Goal: Transaction & Acquisition: Book appointment/travel/reservation

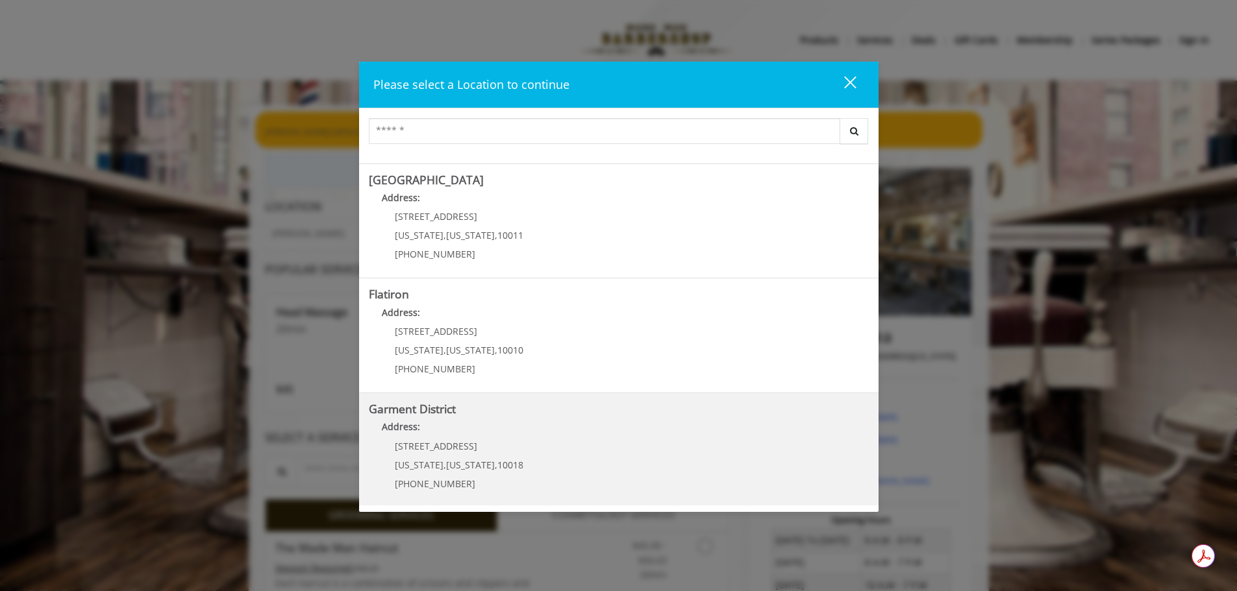
scroll to position [12, 0]
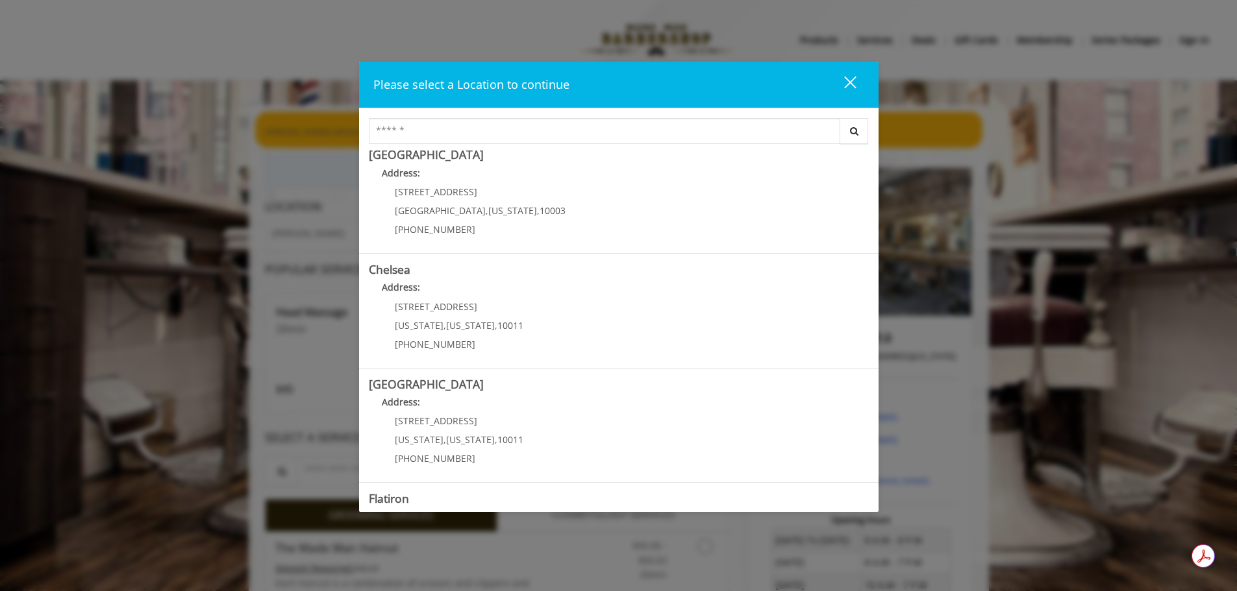
click at [510, 426] on p "267 W 15th St" at bounding box center [459, 421] width 129 height 10
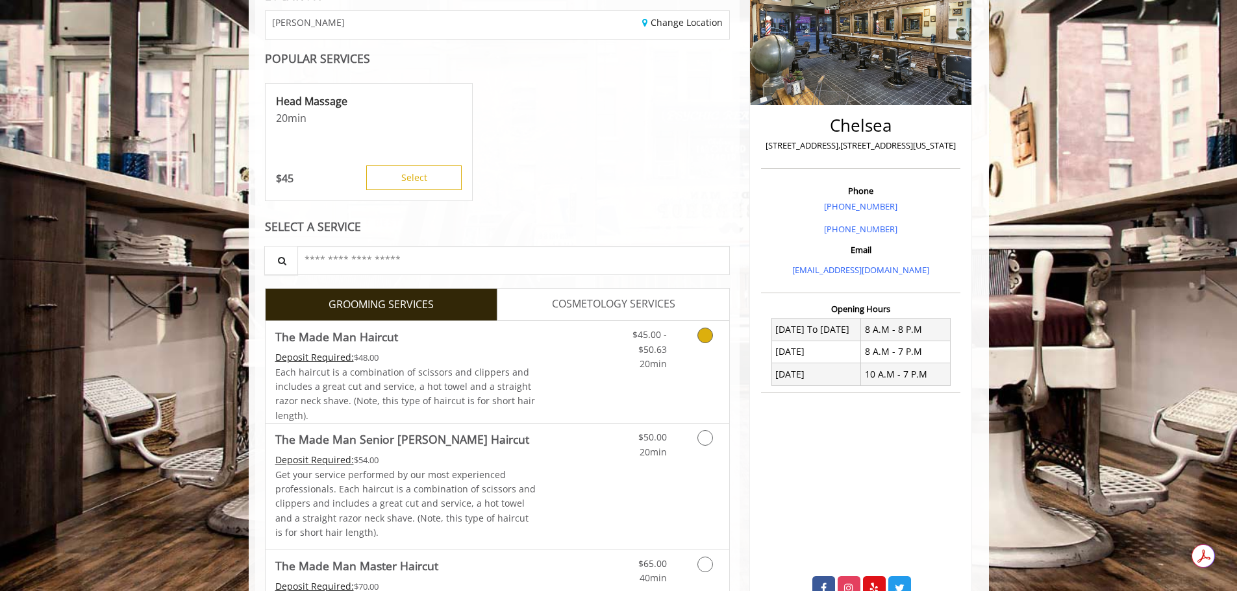
scroll to position [216, 0]
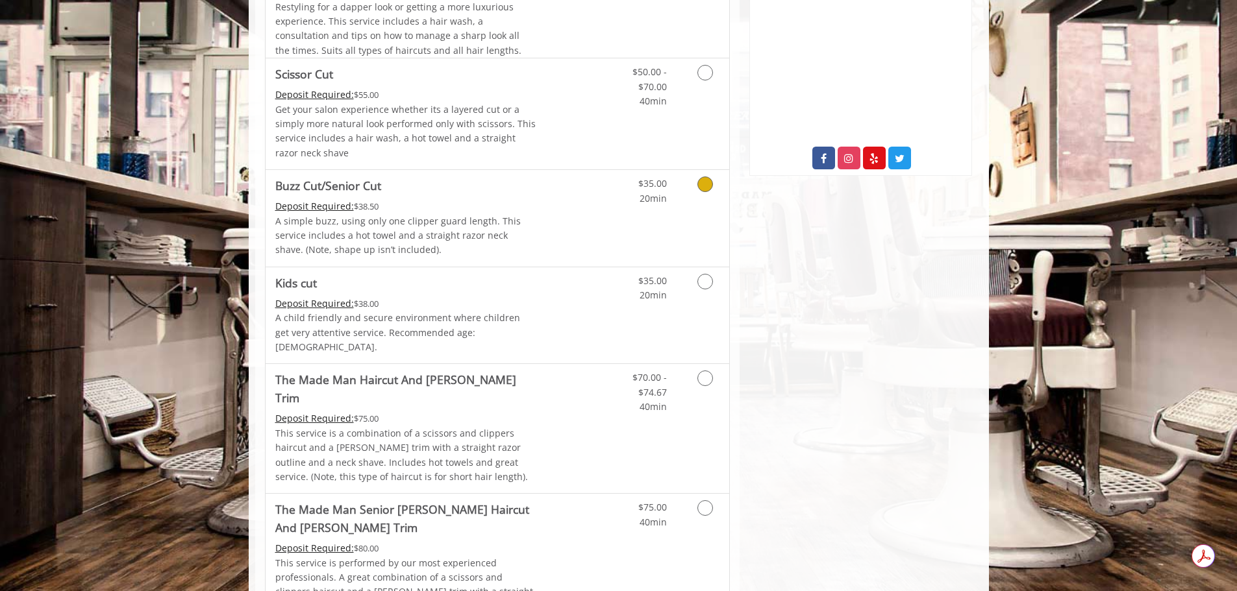
scroll to position [649, 0]
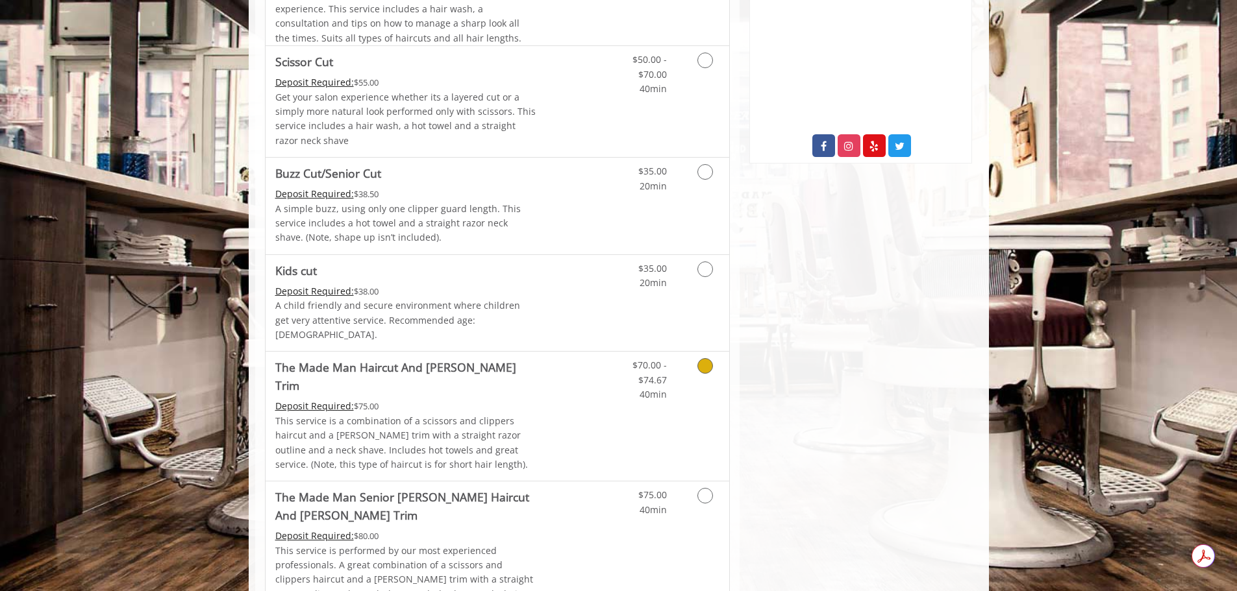
click at [710, 358] on icon "Grooming services" at bounding box center [705, 366] width 16 height 16
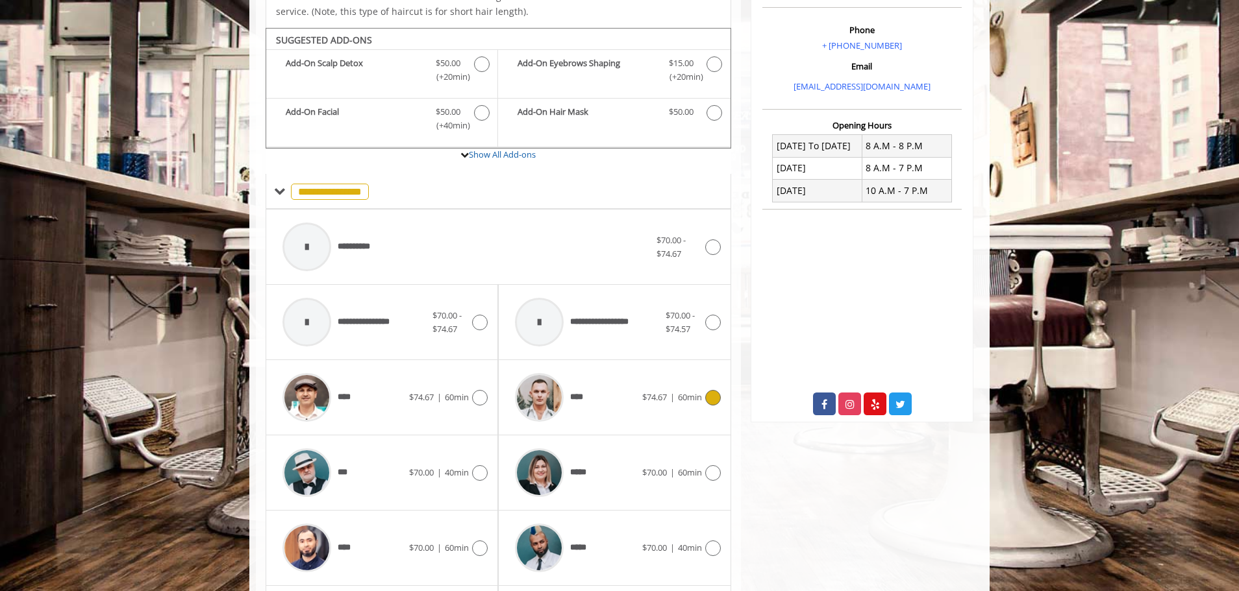
scroll to position [401, 0]
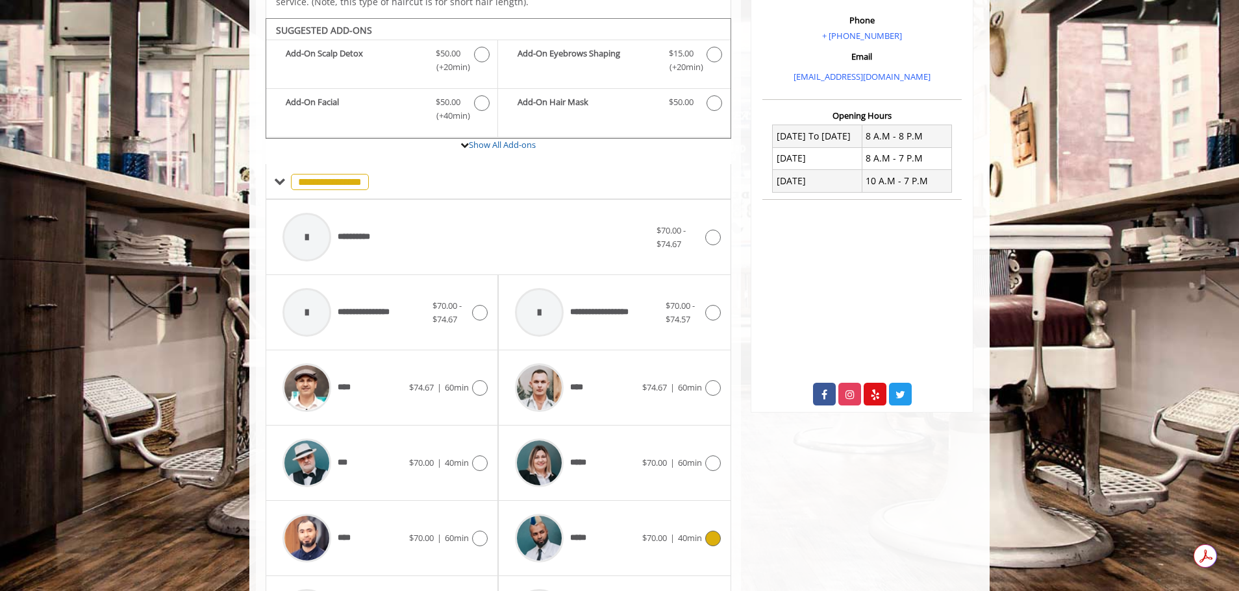
click at [712, 531] on icon at bounding box center [713, 539] width 16 height 16
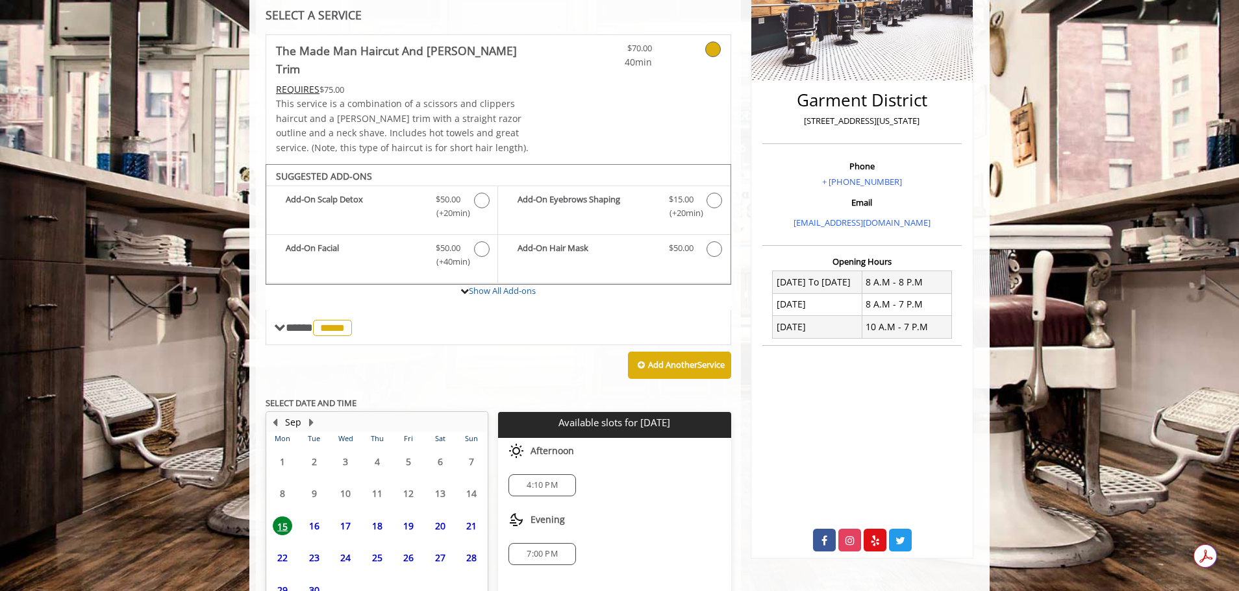
scroll to position [324, 0]
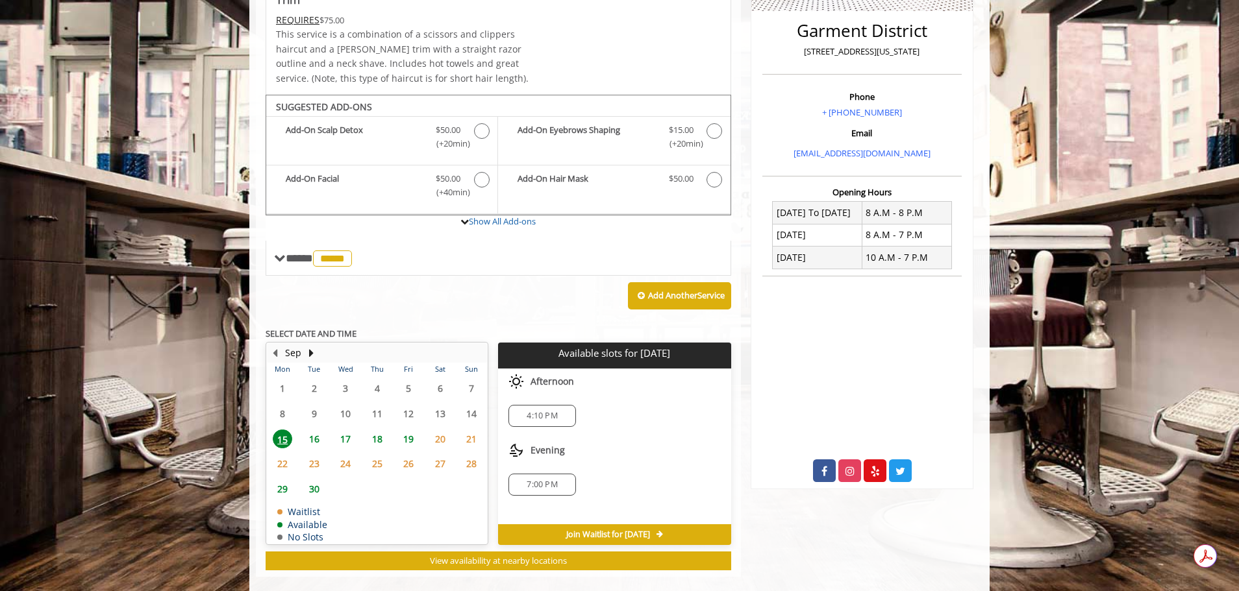
click at [543, 411] on span "4:10 PM" at bounding box center [542, 416] width 31 height 10
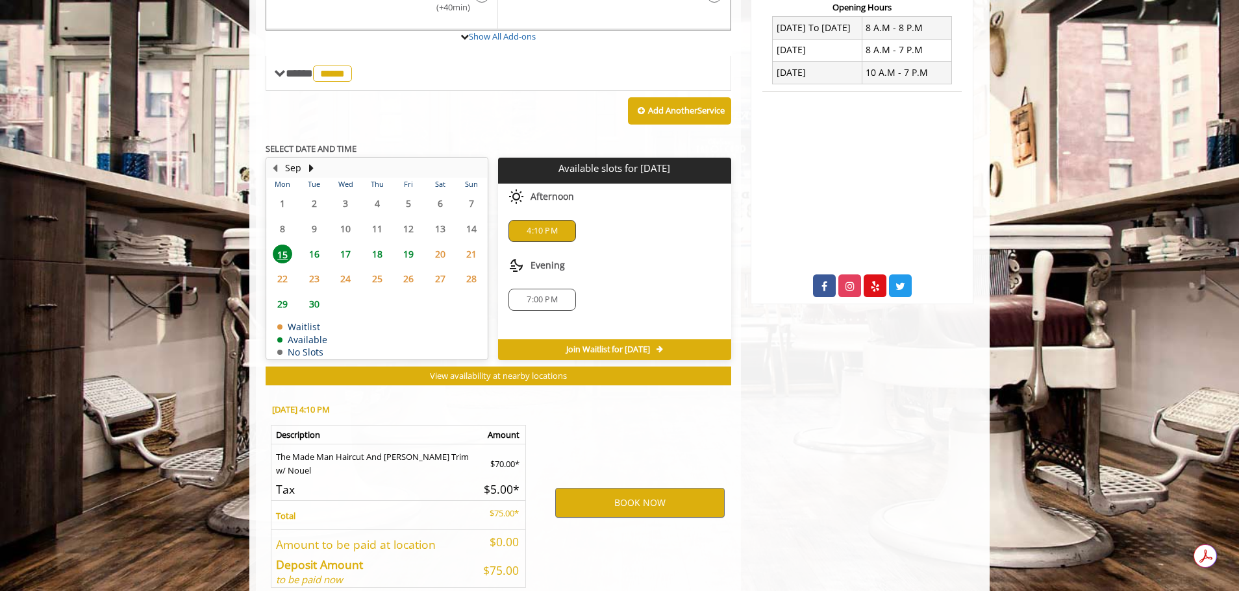
scroll to position [558, 0]
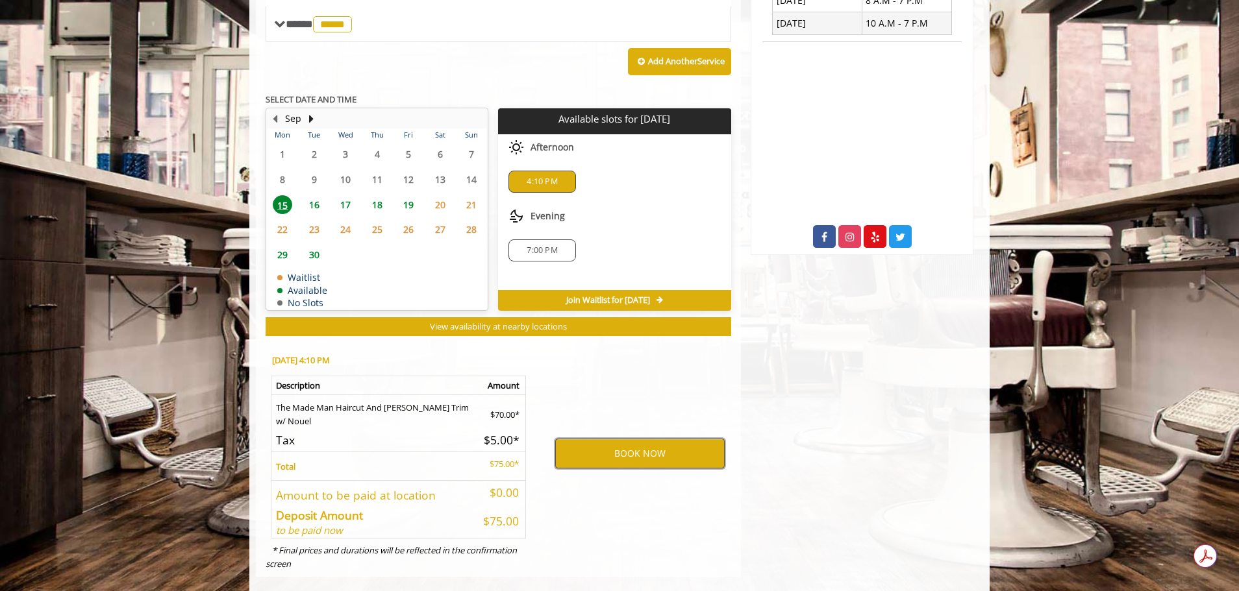
click at [678, 442] on button "BOOK NOW" at bounding box center [639, 454] width 169 height 30
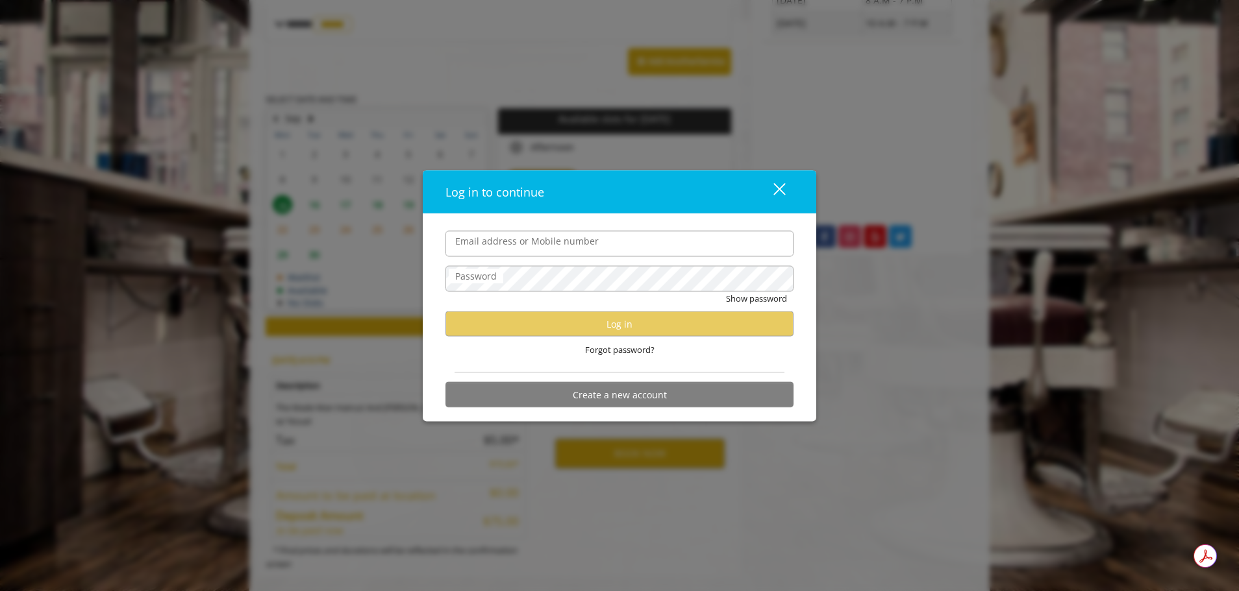
click at [582, 247] on input "Email address or Mobile number" at bounding box center [619, 243] width 348 height 26
type input "**********"
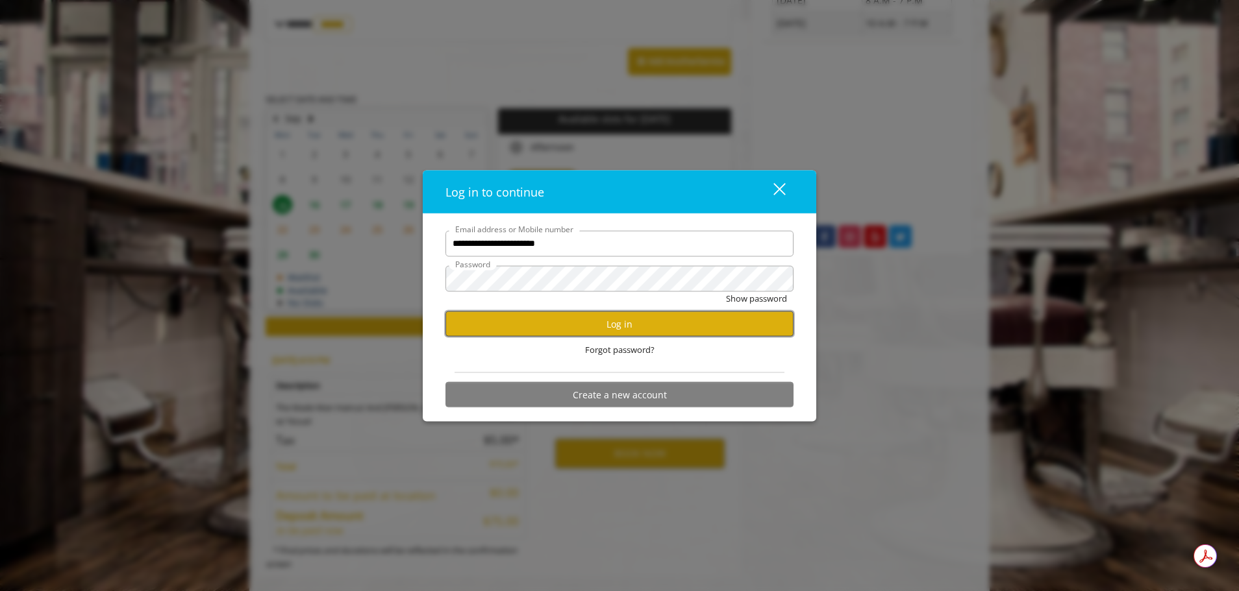
click at [582, 329] on button "Log in" at bounding box center [619, 324] width 348 height 25
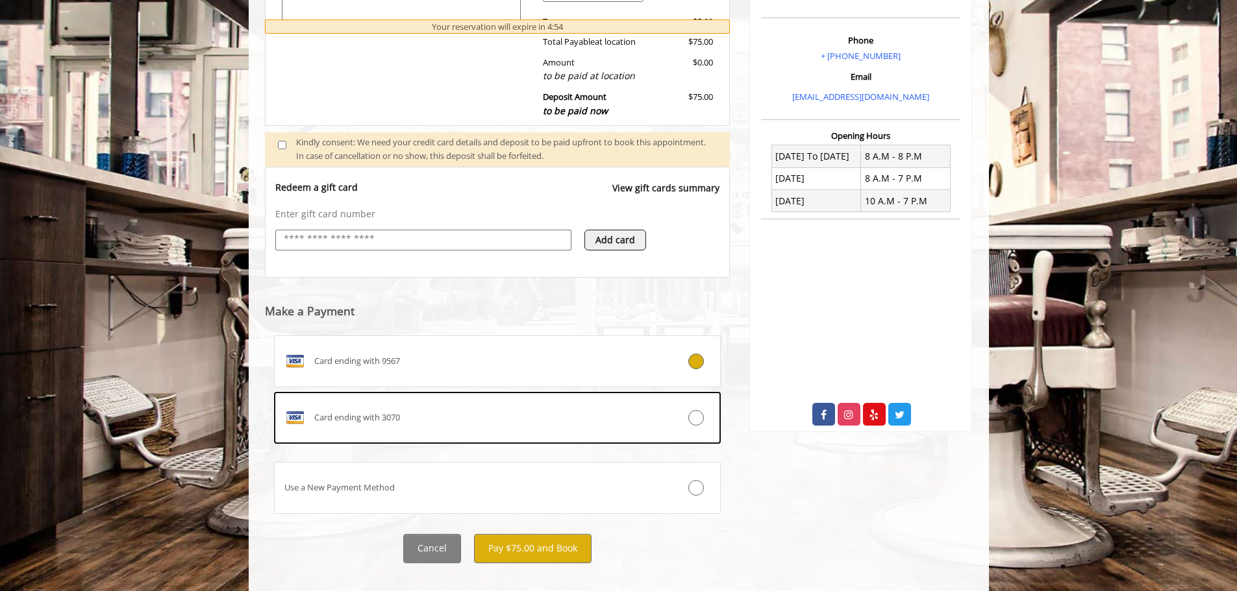
scroll to position [398, 0]
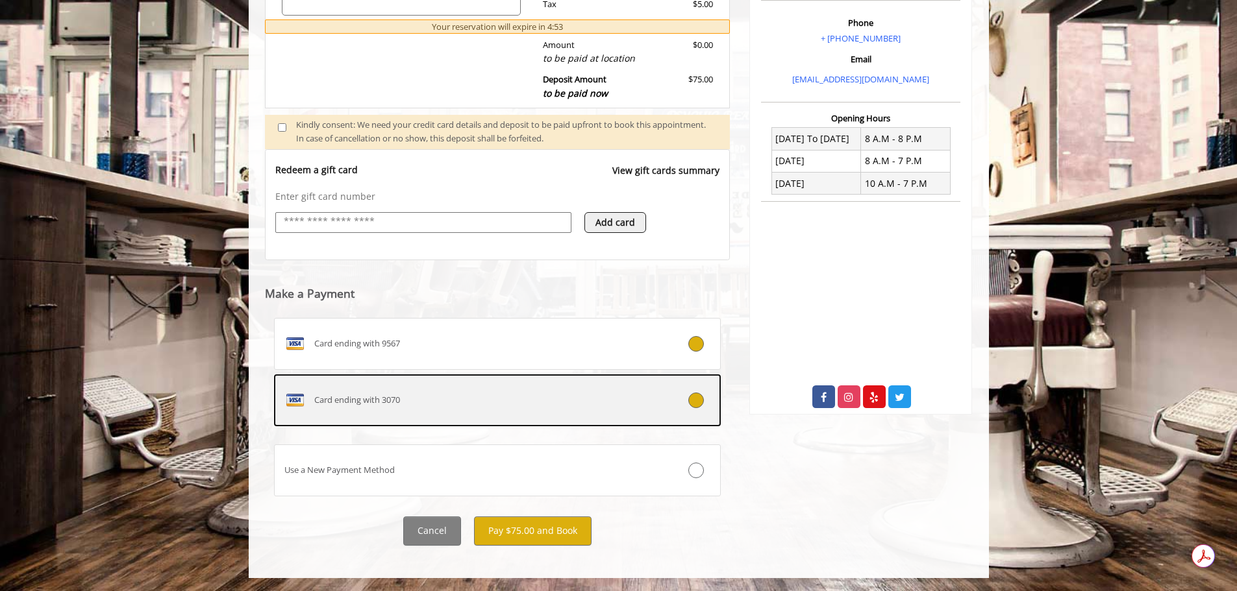
click at [436, 395] on div "Card ending with 3070" at bounding box center [460, 400] width 371 height 21
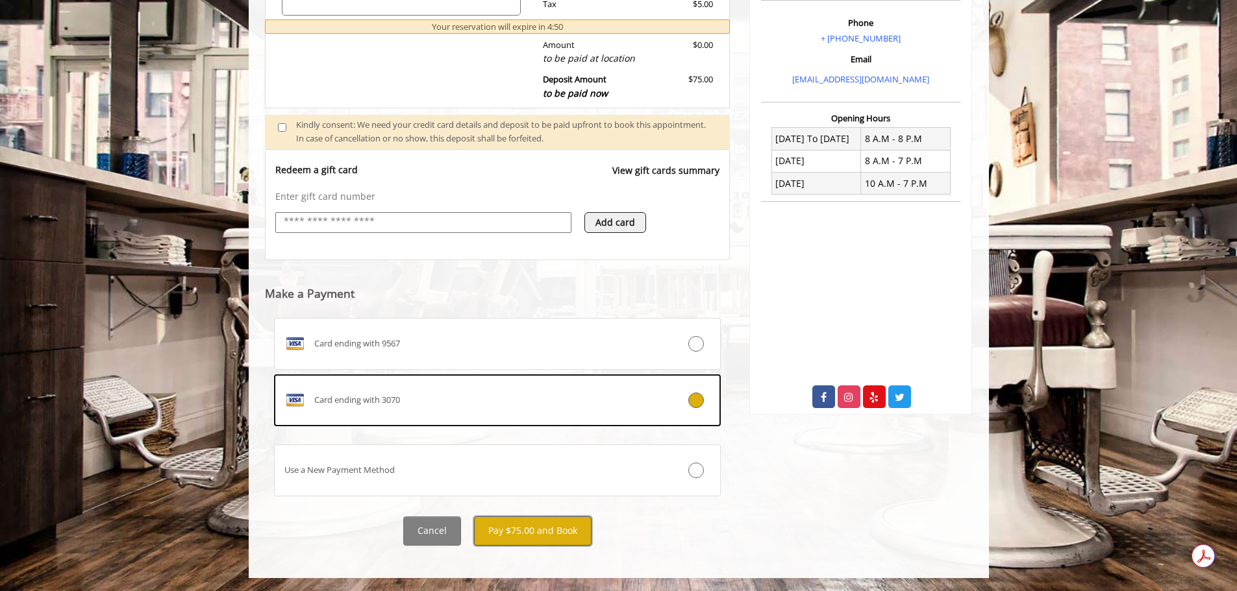
click at [556, 538] on button "Pay $75.00 and Book" at bounding box center [533, 531] width 118 height 29
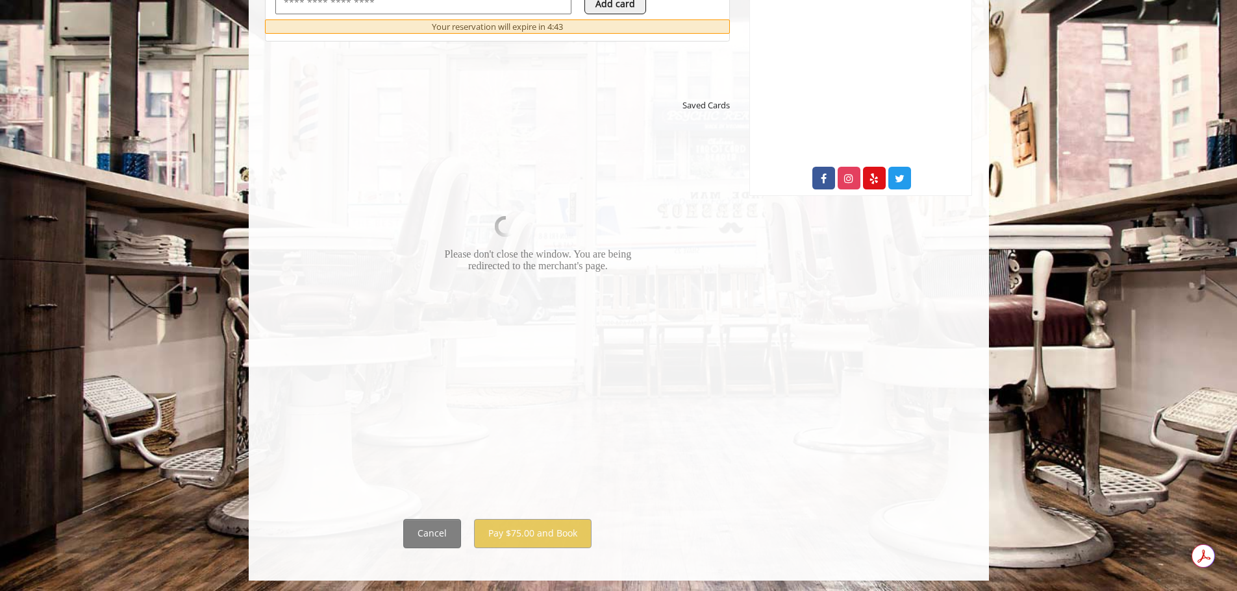
scroll to position [619, 0]
